Goal: Transaction & Acquisition: Purchase product/service

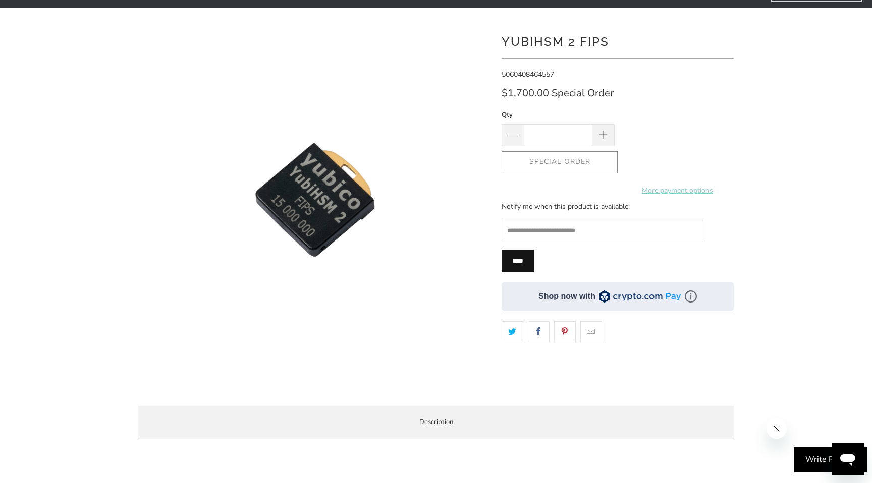
scroll to position [75, 0]
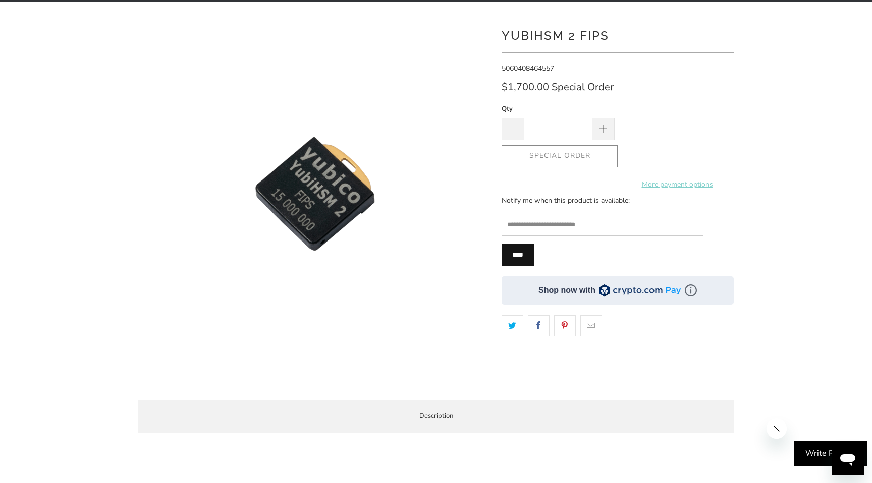
click at [562, 153] on div "Special Order More payment options This item is a recurring or deferred purchas…" at bounding box center [618, 156] width 232 height 22
click at [599, 128] on span at bounding box center [603, 129] width 11 height 11
type input "*"
click at [723, 105] on div "Qty * Special Order More payment options This item is a recurring or deferred p…" at bounding box center [618, 145] width 232 height 84
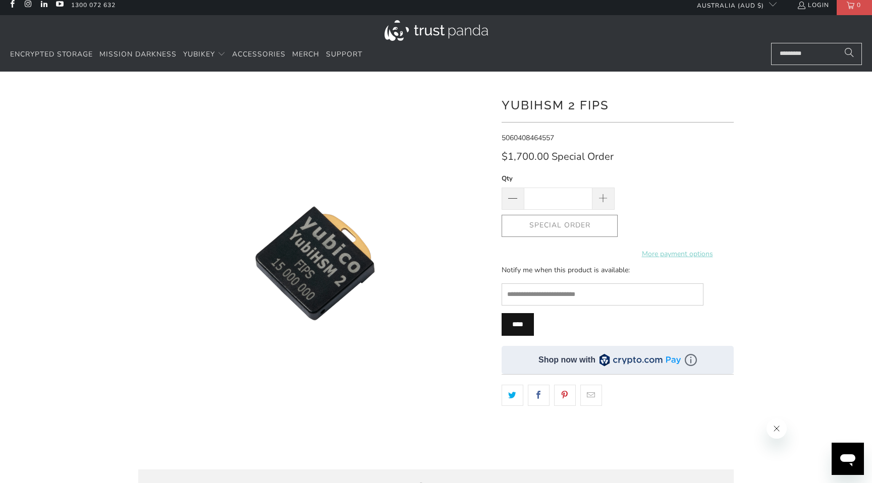
scroll to position [0, 0]
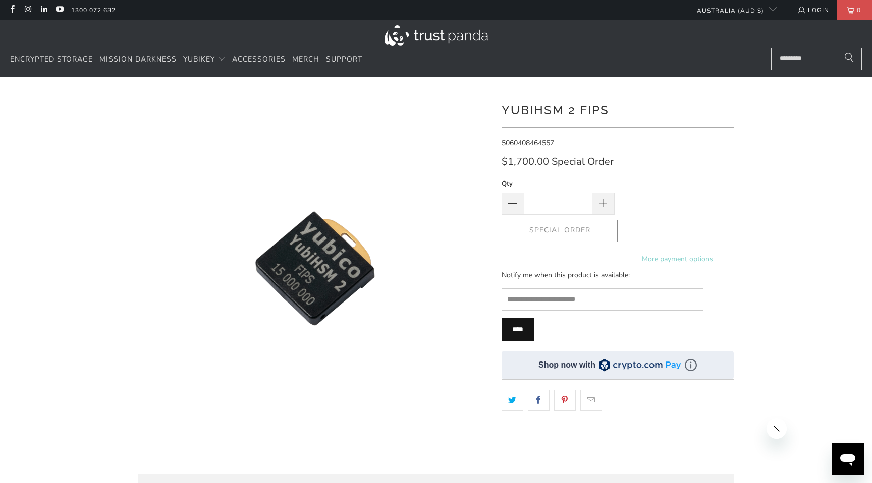
click at [539, 171] on div "$1,700.00 Special Order" at bounding box center [618, 164] width 232 height 16
click at [599, 150] on div "**********" at bounding box center [618, 279] width 232 height 375
click at [497, 102] on div "YubiHSM 2 FIPS 5060408464557 *" at bounding box center [435, 304] width 605 height 424
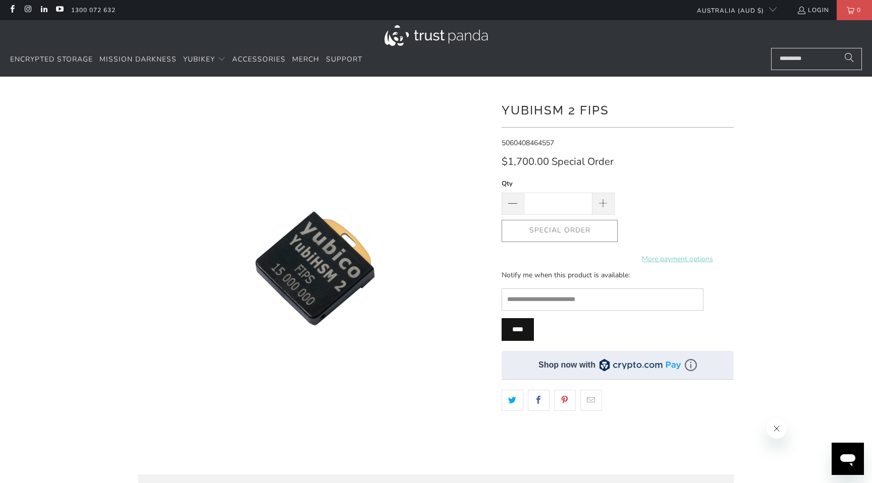
click at [512, 104] on h1 "YubiHSM 2 FIPS" at bounding box center [618, 109] width 232 height 20
copy h1 "YubiHSM"
